Goal: Information Seeking & Learning: Learn about a topic

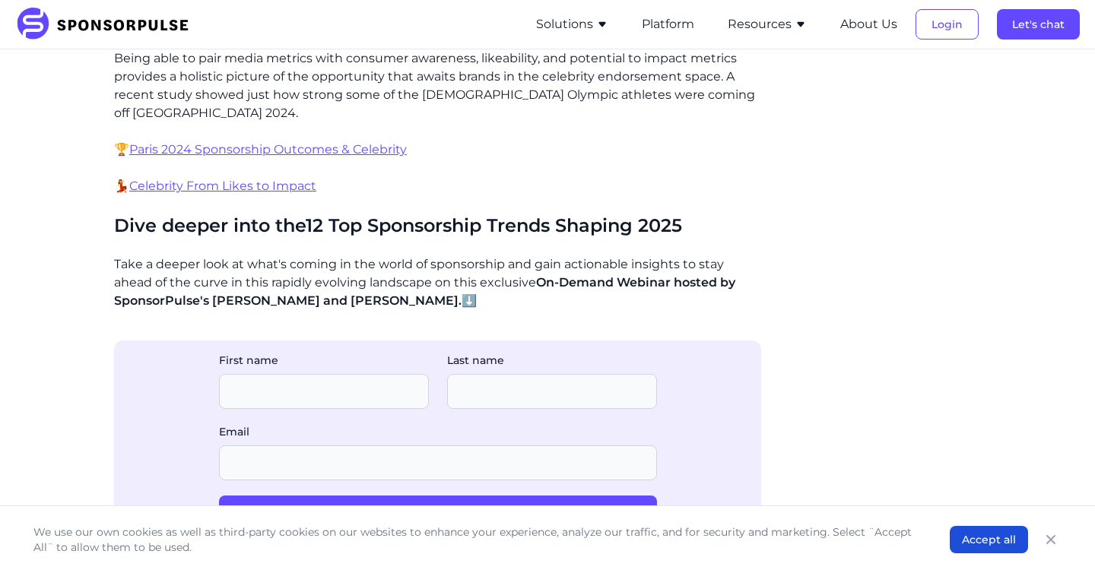
scroll to position [4626, 0]
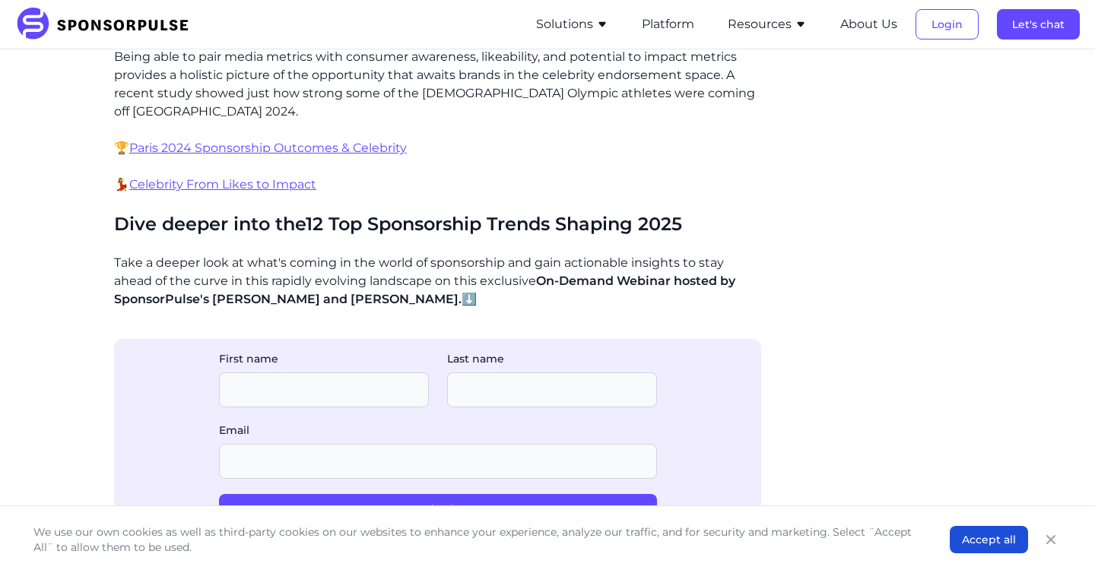
click at [603, 26] on icon "button" at bounding box center [602, 24] width 12 height 12
click at [667, 18] on button "Platform" at bounding box center [668, 24] width 52 height 18
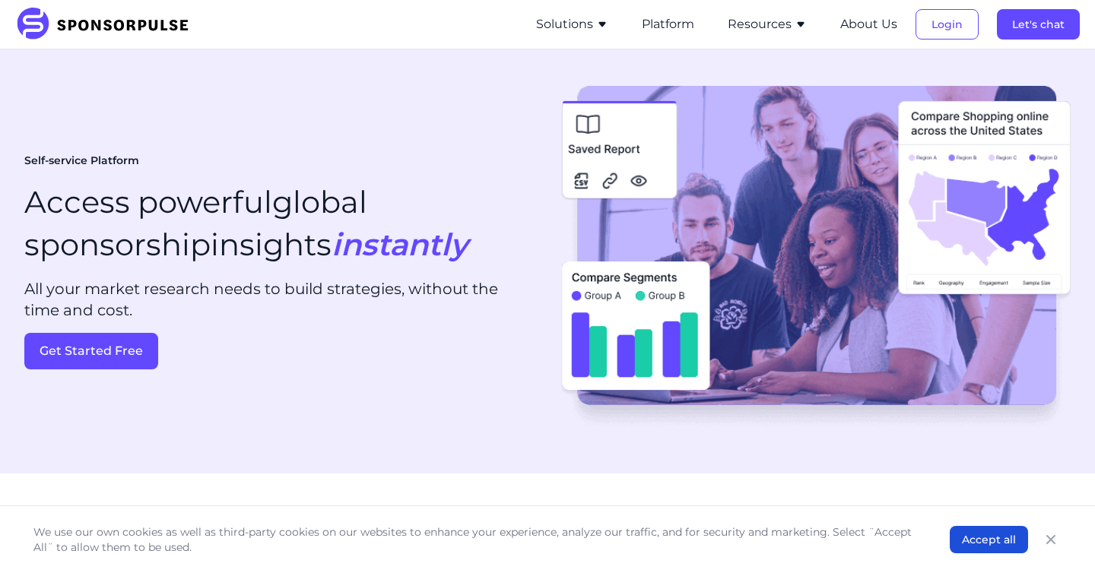
click at [743, 25] on button "Resources" at bounding box center [767, 24] width 79 height 18
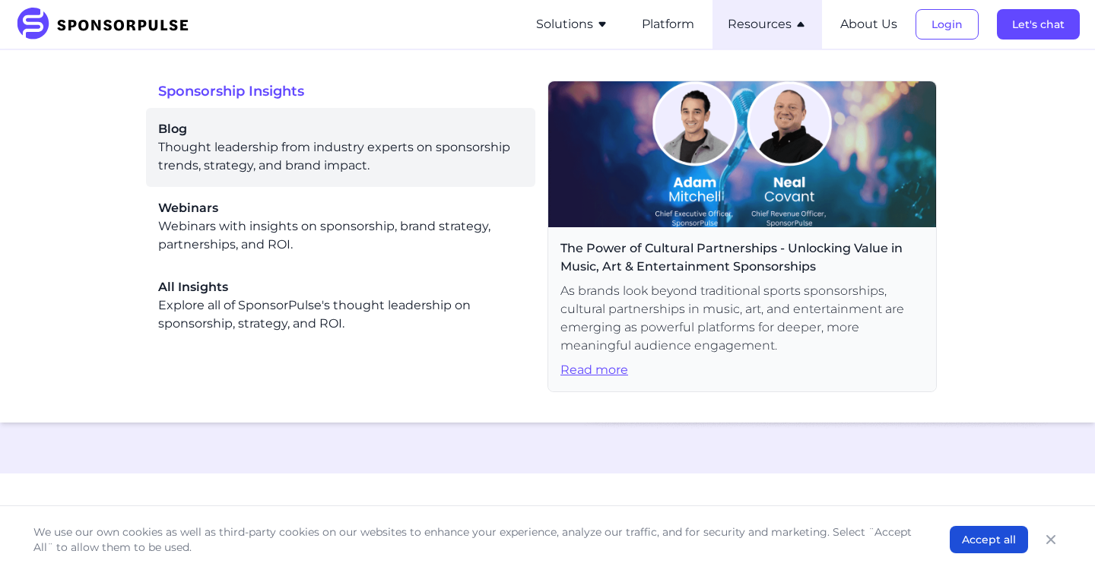
click at [331, 140] on div "Blog Thought leadership from industry experts on sponsorship trends, strategy, …" at bounding box center [340, 147] width 365 height 55
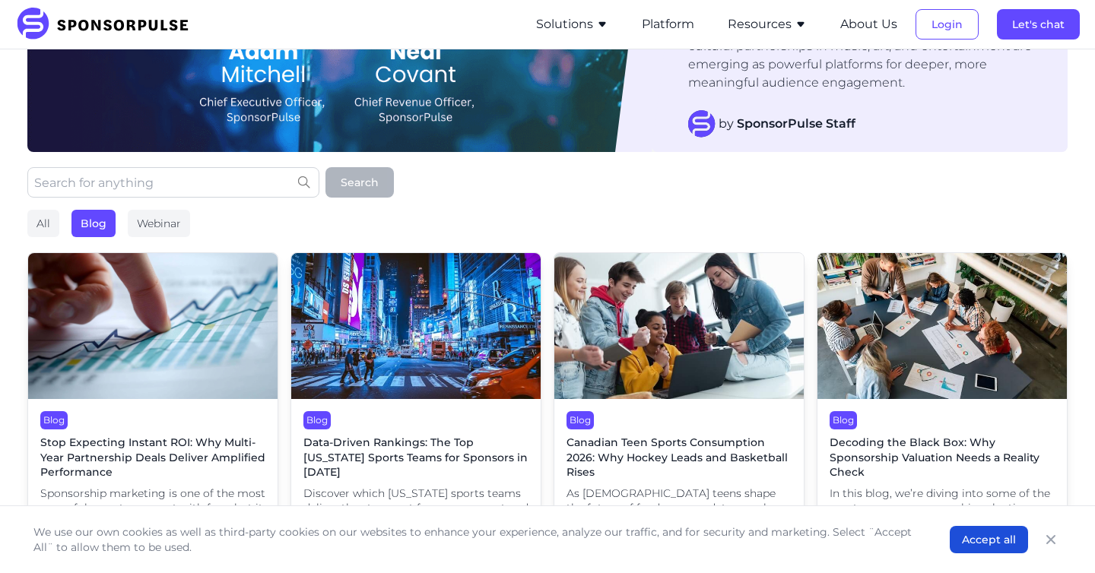
scroll to position [231, 0]
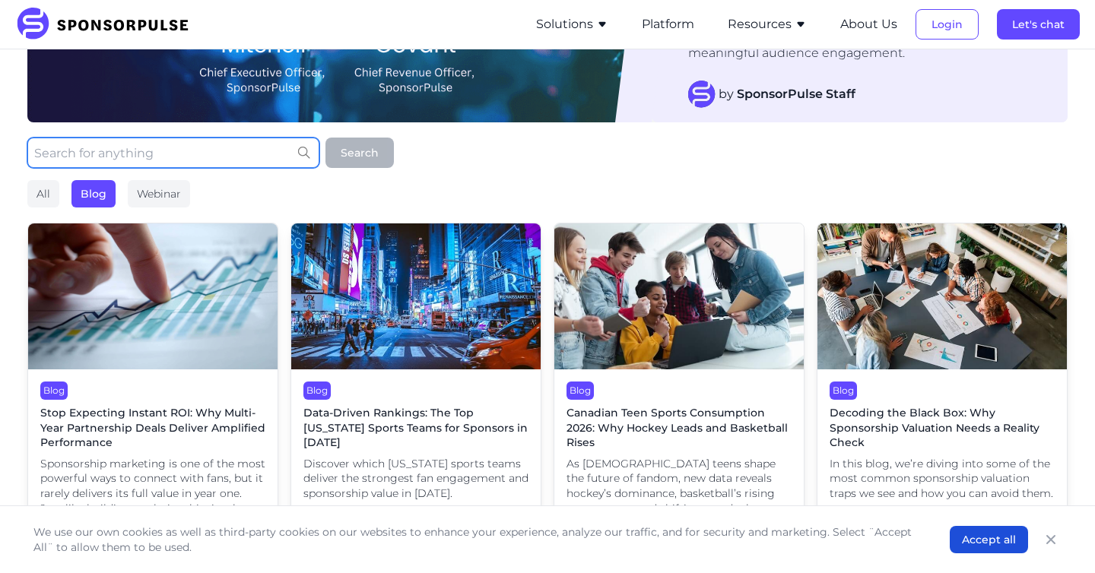
click at [225, 147] on input "text" at bounding box center [173, 153] width 292 height 30
type input "retail"
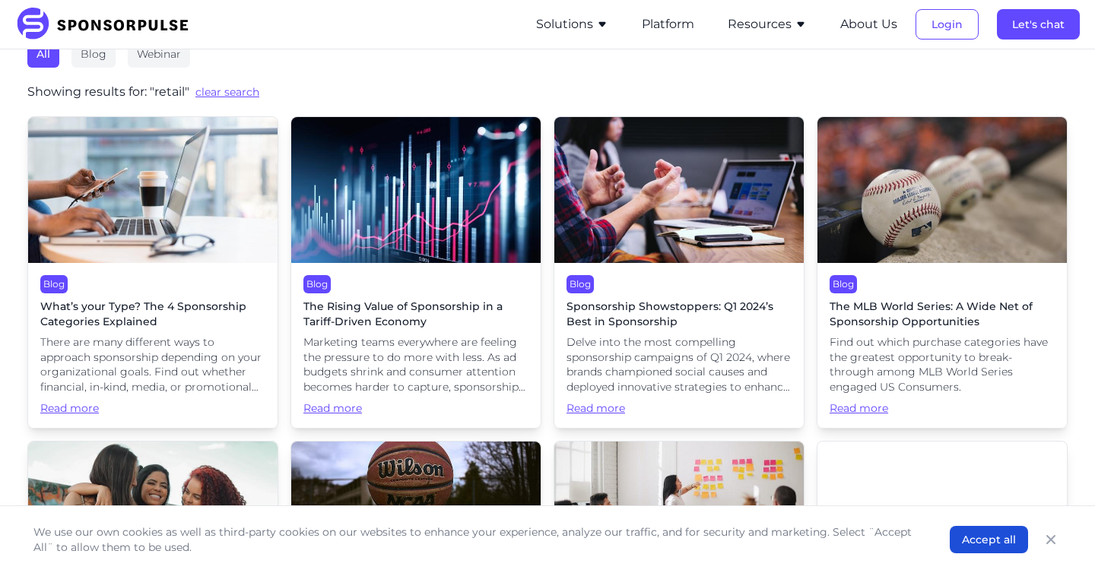
scroll to position [408, 0]
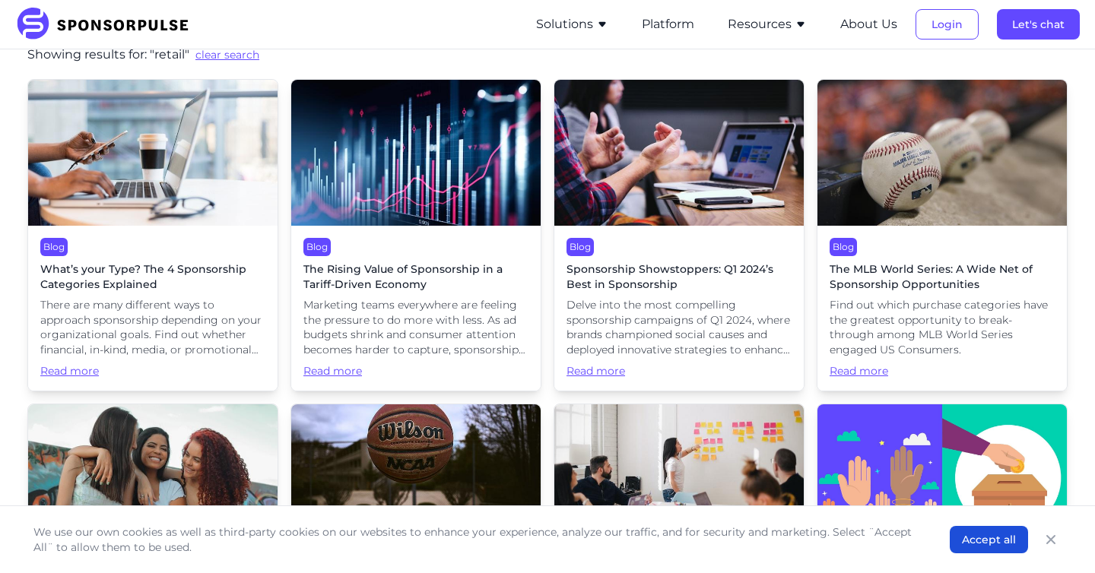
click at [168, 276] on span "What’s your Type? The 4 Sponsorship Categories Explained" at bounding box center [152, 277] width 225 height 30
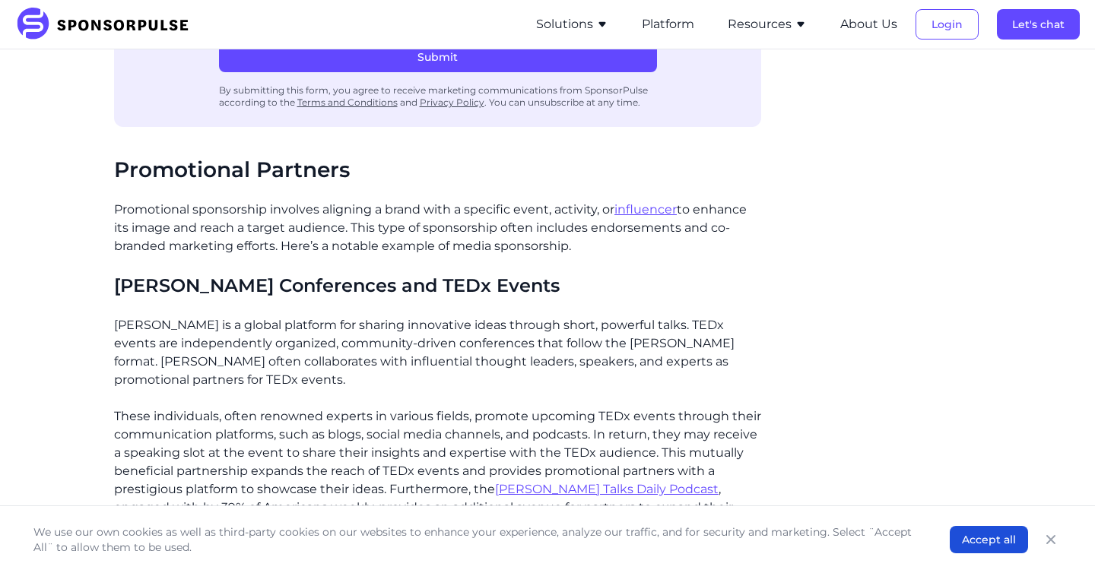
scroll to position [2703, 0]
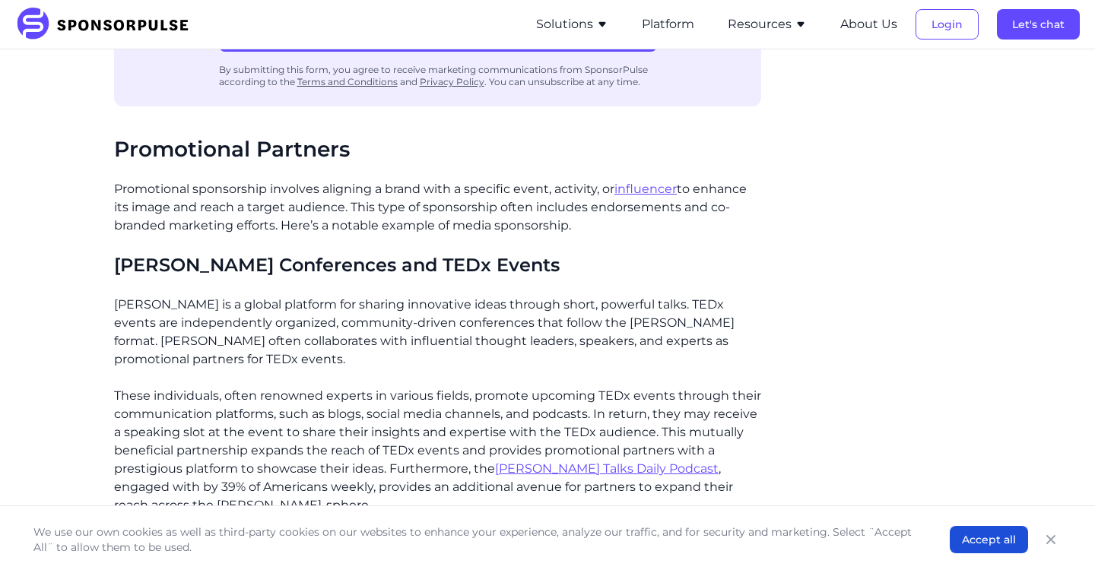
click at [592, 23] on button "Solutions" at bounding box center [572, 24] width 72 height 18
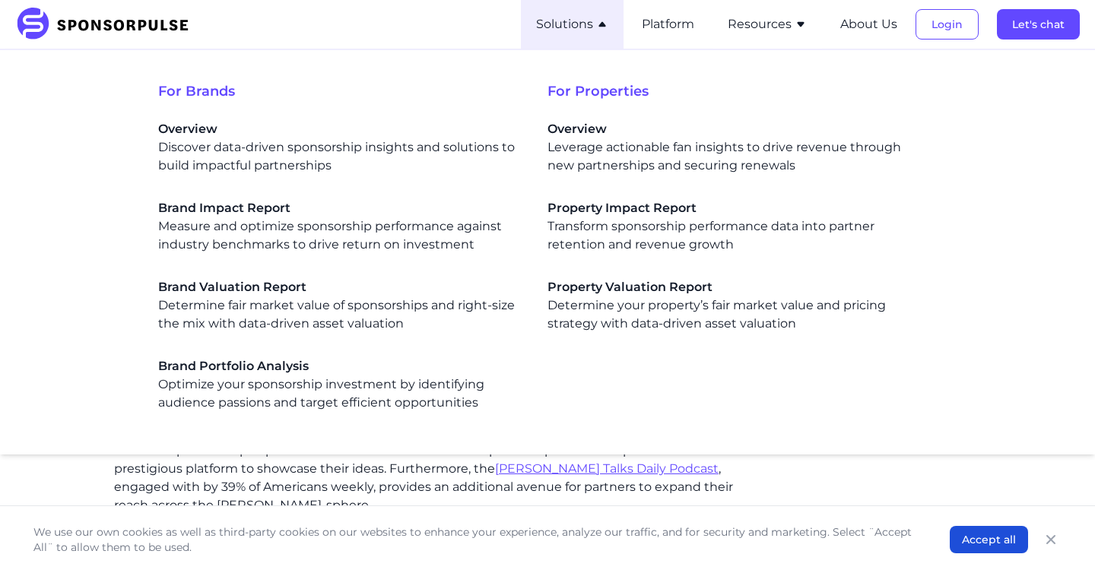
click at [121, 24] on img at bounding box center [107, 24] width 185 height 33
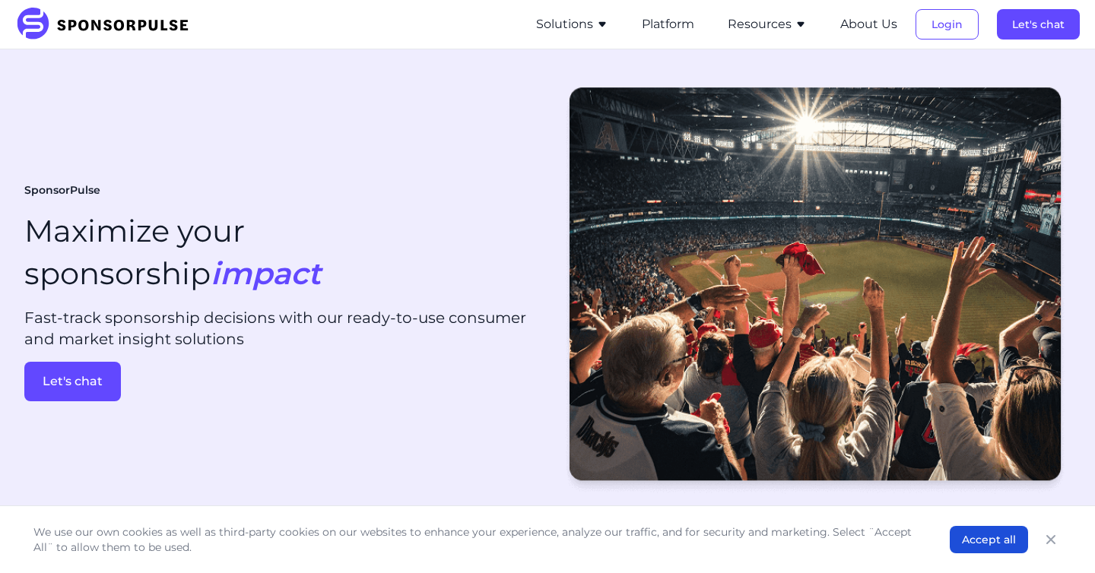
click at [751, 29] on button "Resources" at bounding box center [767, 24] width 79 height 18
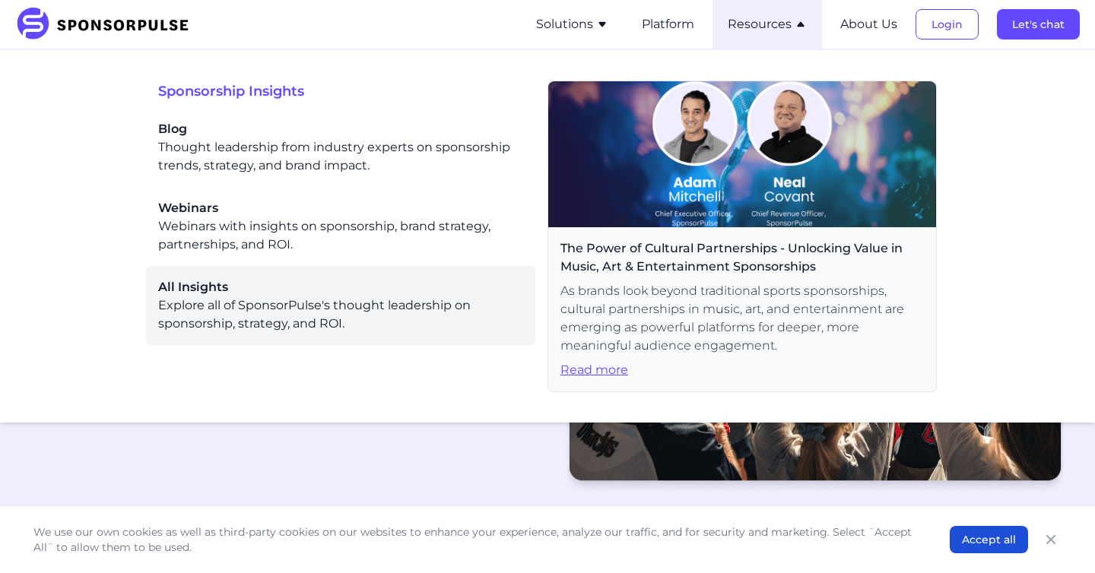
click at [326, 287] on span "All Insights" at bounding box center [340, 287] width 365 height 18
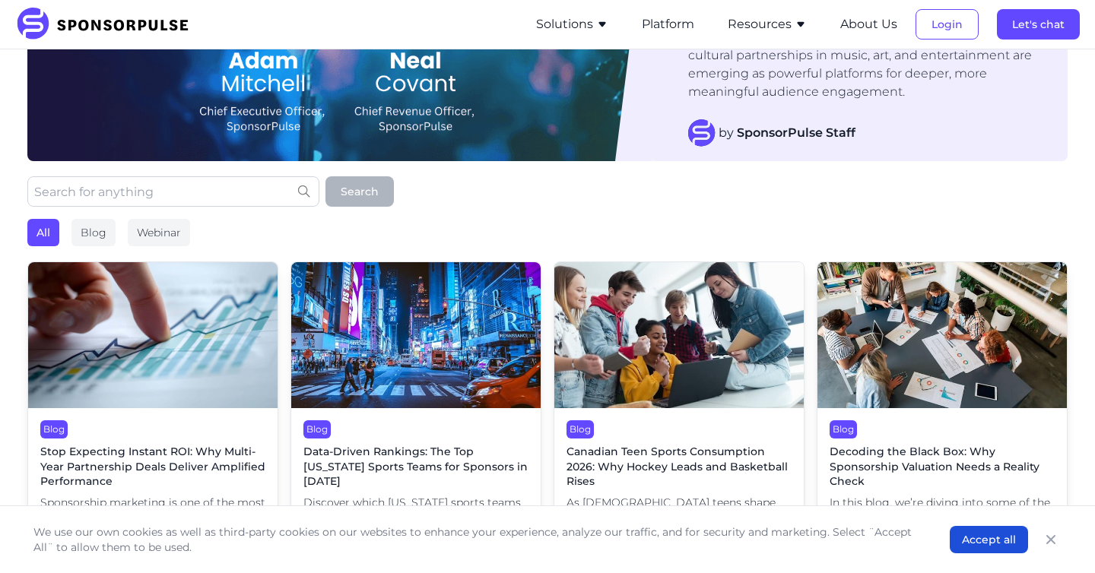
scroll to position [230, 0]
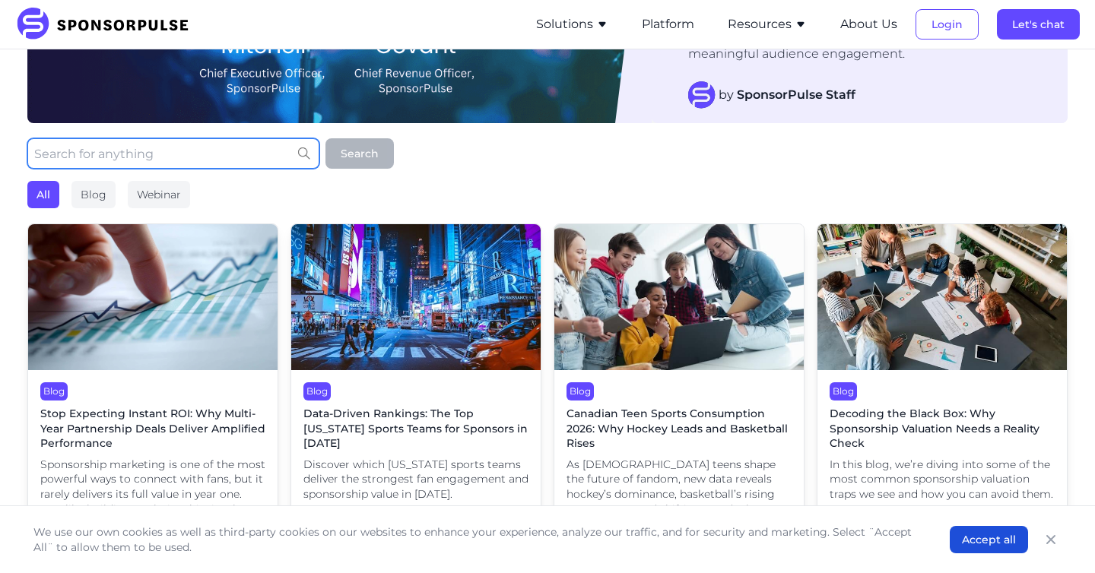
click at [238, 143] on input "text" at bounding box center [173, 153] width 292 height 30
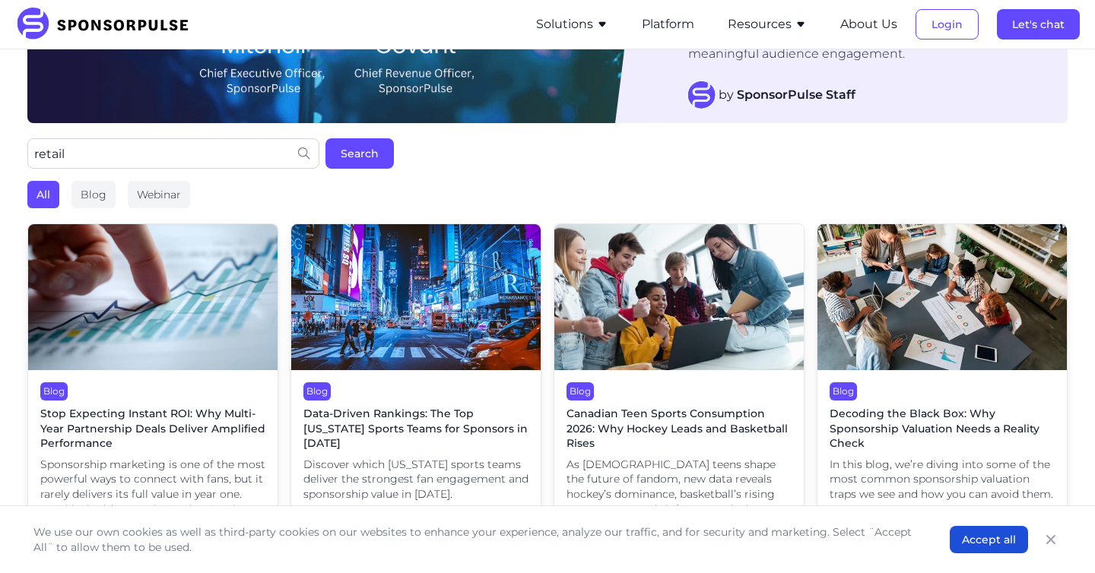
click at [378, 170] on div "retail Search All Blog Webinar" at bounding box center [547, 173] width 1040 height 70
click at [376, 147] on button "Search" at bounding box center [359, 153] width 68 height 30
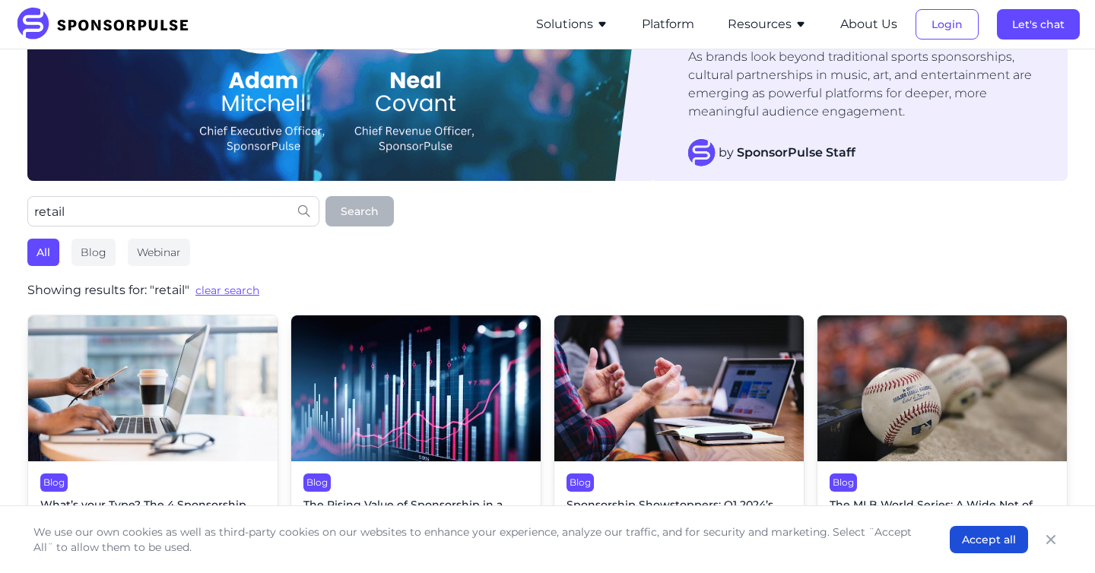
scroll to position [162, 0]
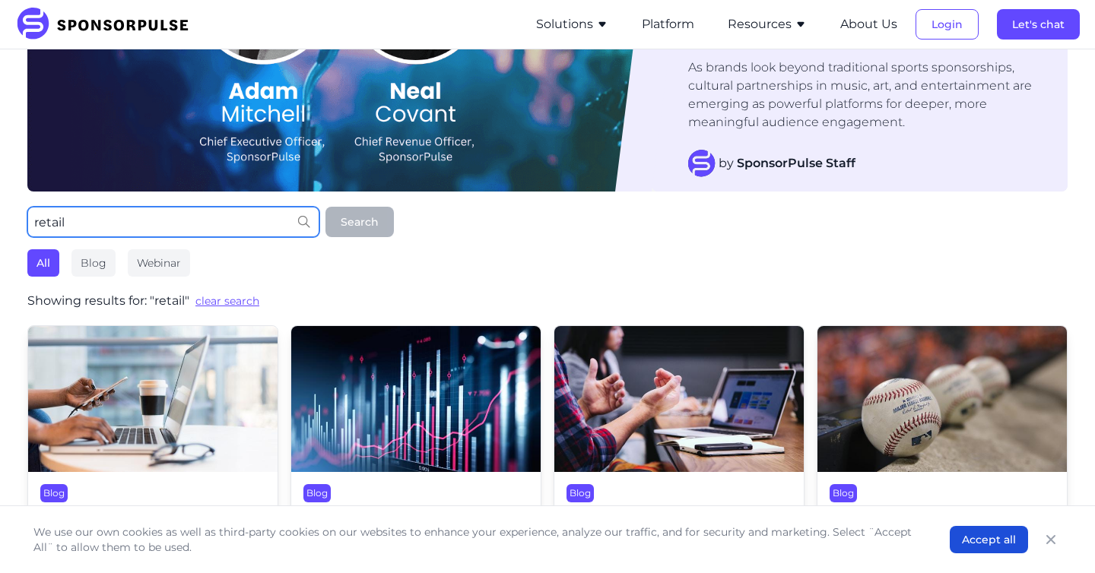
click at [242, 219] on input "retail" at bounding box center [173, 222] width 292 height 30
type input "ip"
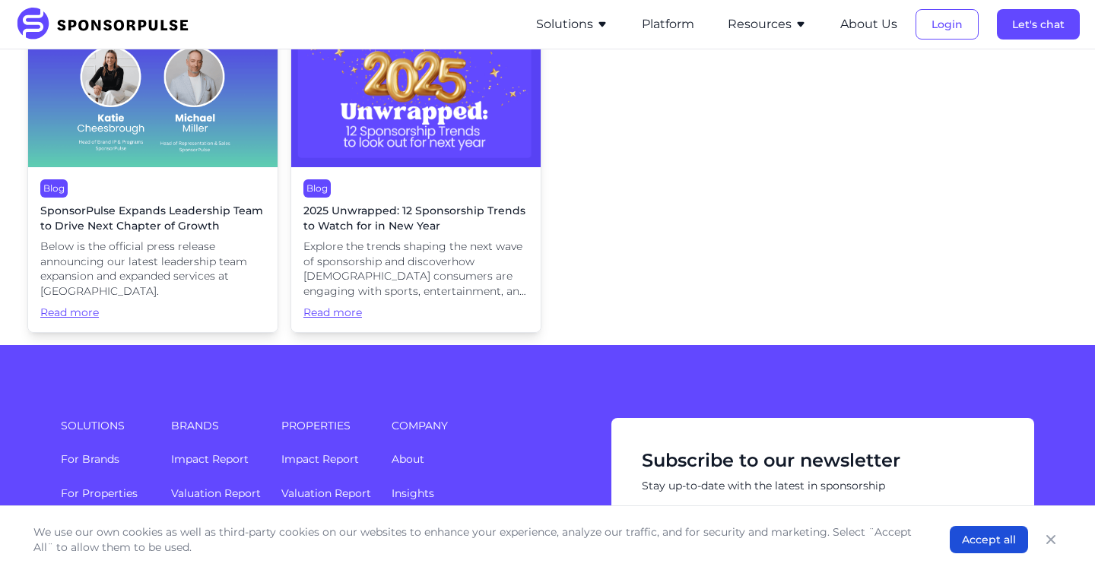
scroll to position [642, 0]
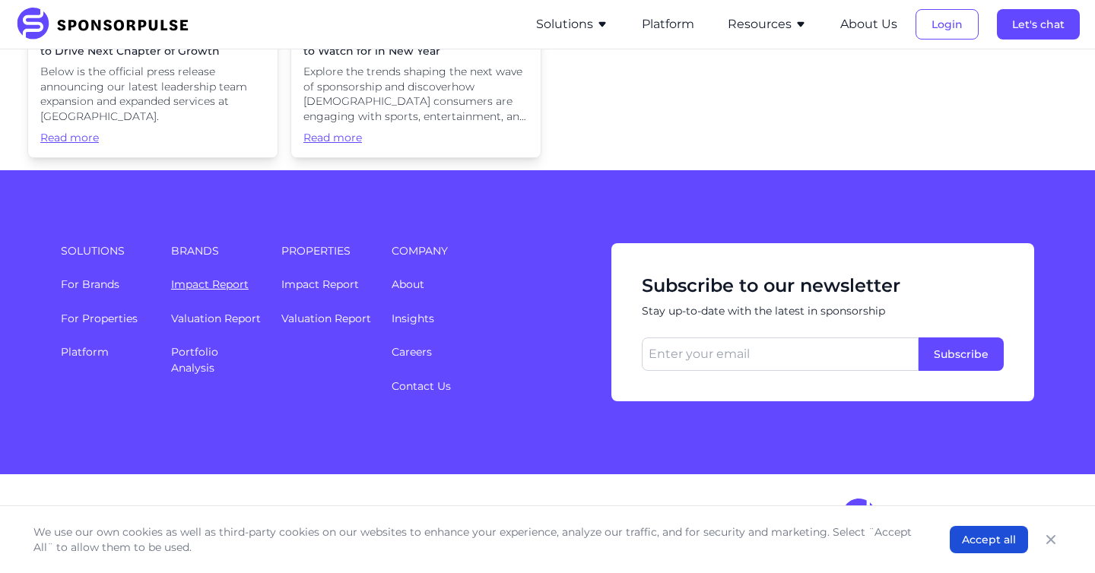
click at [227, 280] on link "Impact Report" at bounding box center [210, 285] width 78 height 14
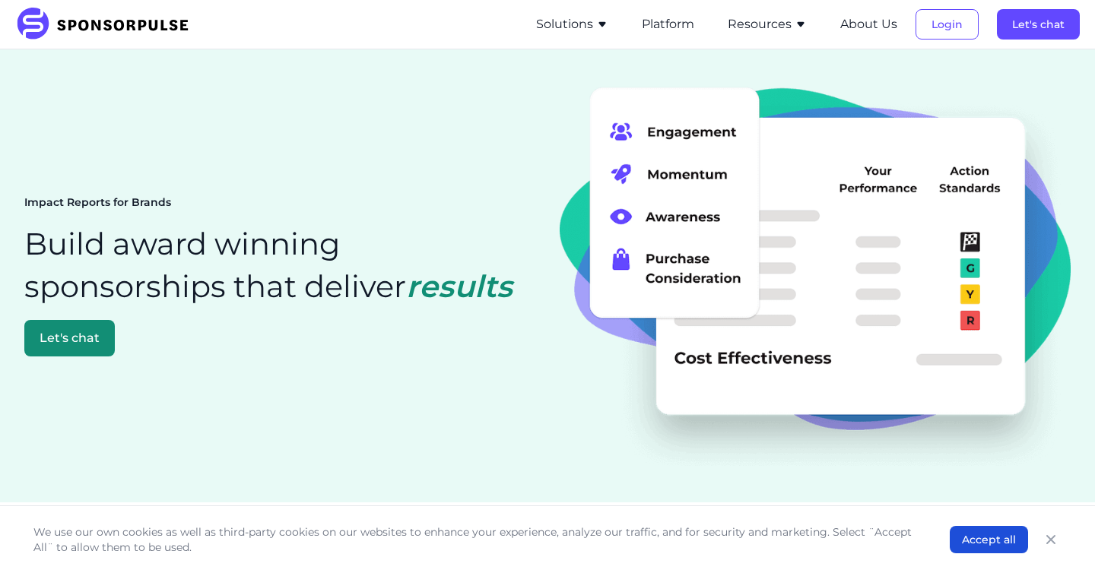
click at [601, 27] on icon "button" at bounding box center [602, 24] width 12 height 12
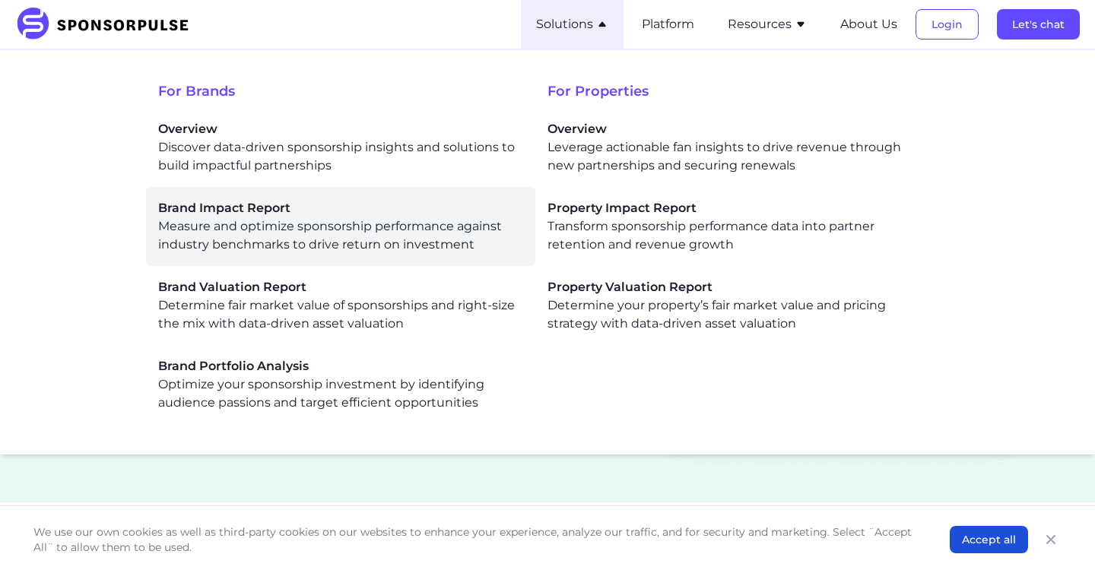
click at [354, 227] on div "Brand Impact Report Measure and optimize sponsorship performance against indust…" at bounding box center [340, 226] width 365 height 55
